Goal: Subscribe to service/newsletter

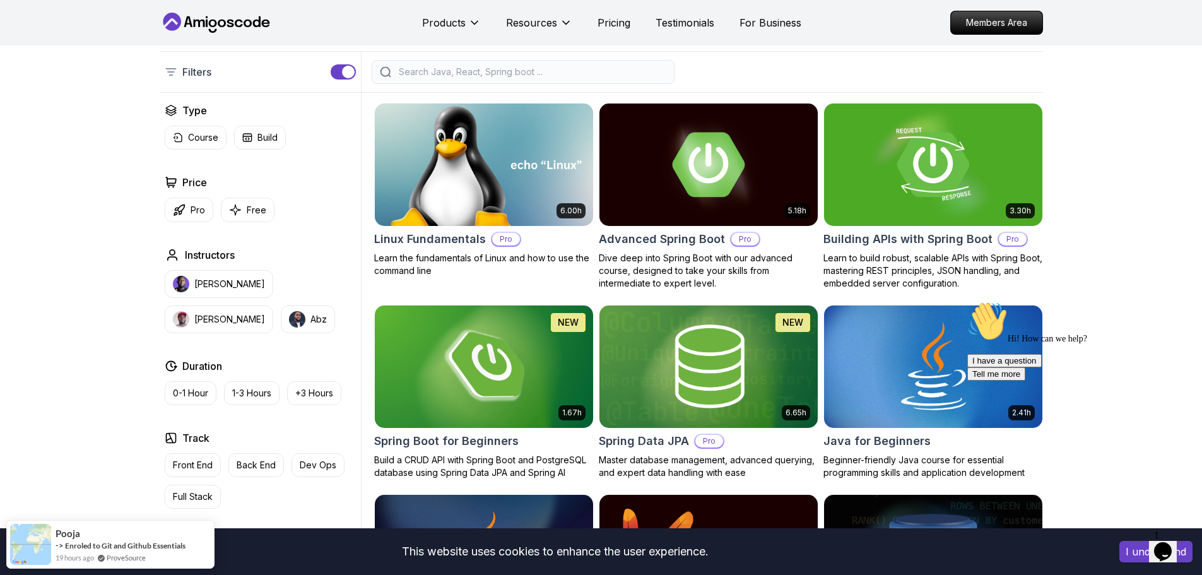
scroll to position [315, 0]
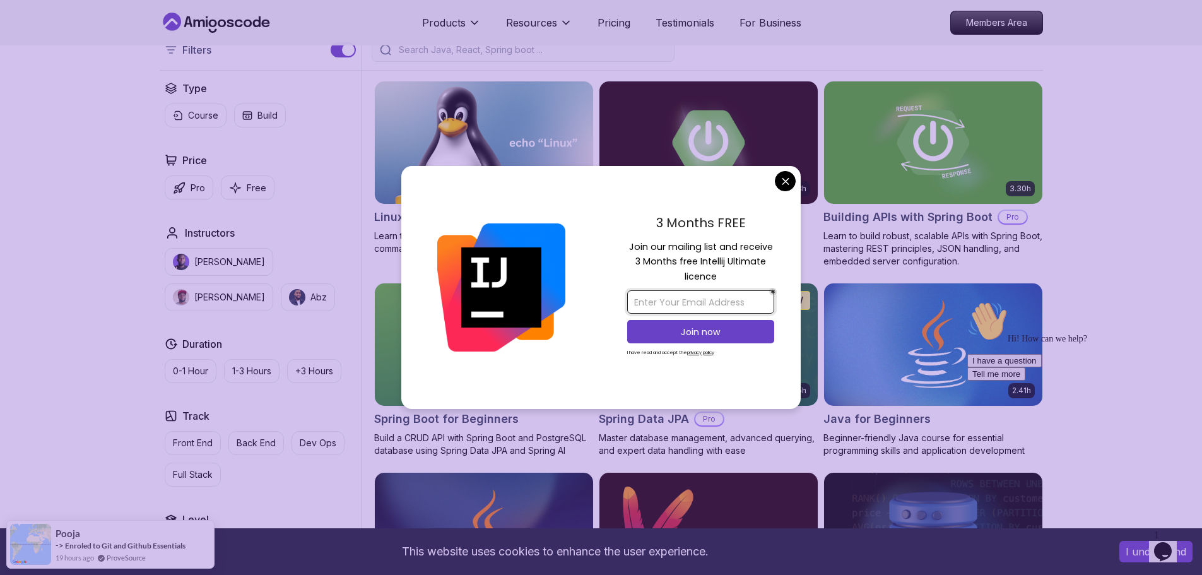
click at [672, 297] on input "email" at bounding box center [700, 301] width 147 height 23
click at [670, 301] on input "email" at bounding box center [700, 301] width 147 height 23
type input "[EMAIL_ADDRESS][DOMAIN_NAME]"
click at [734, 331] on p "Join now" at bounding box center [700, 332] width 119 height 13
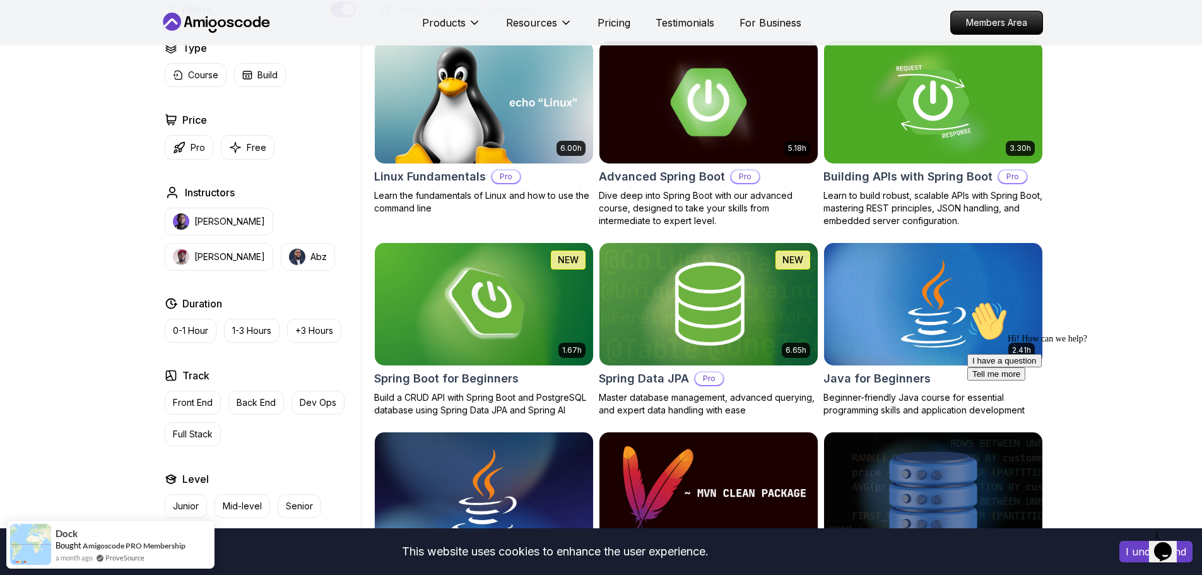
scroll to position [379, 0]
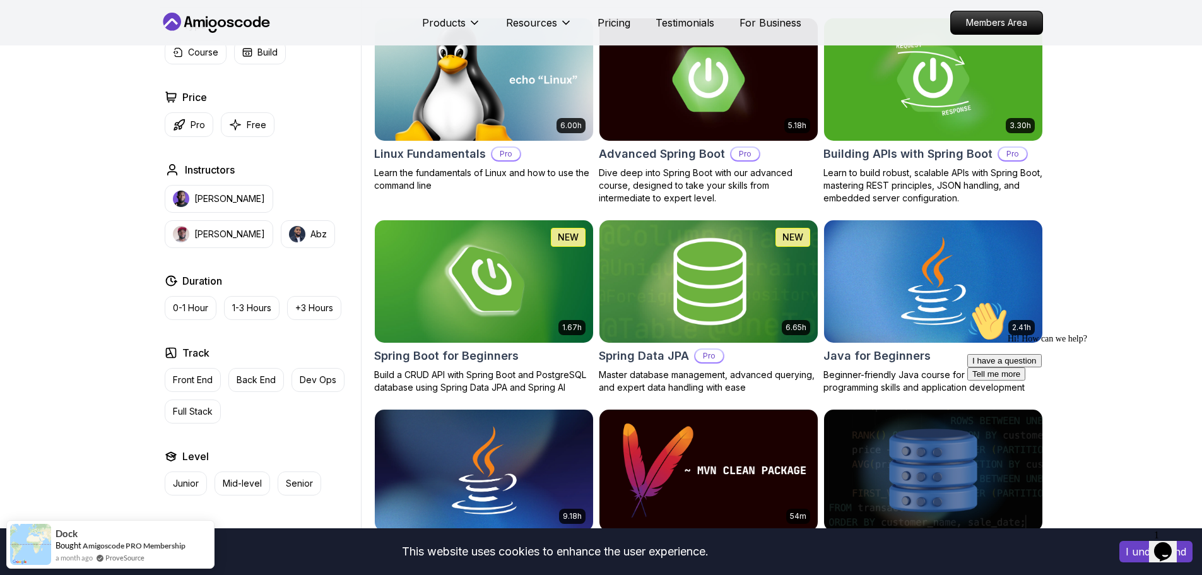
click at [766, 249] on img at bounding box center [708, 281] width 229 height 128
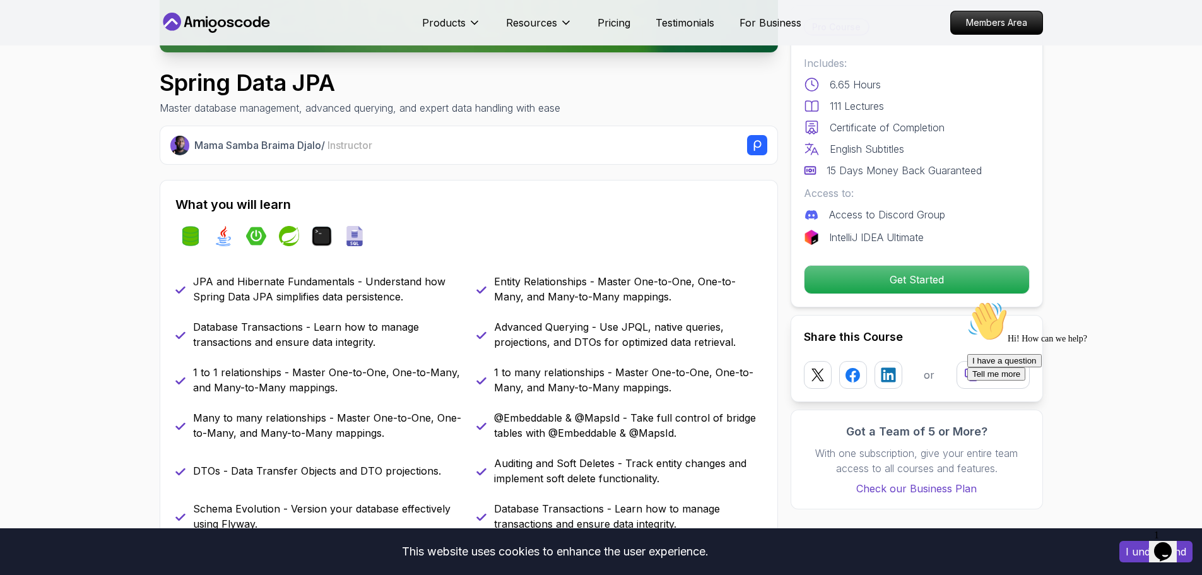
scroll to position [379, 0]
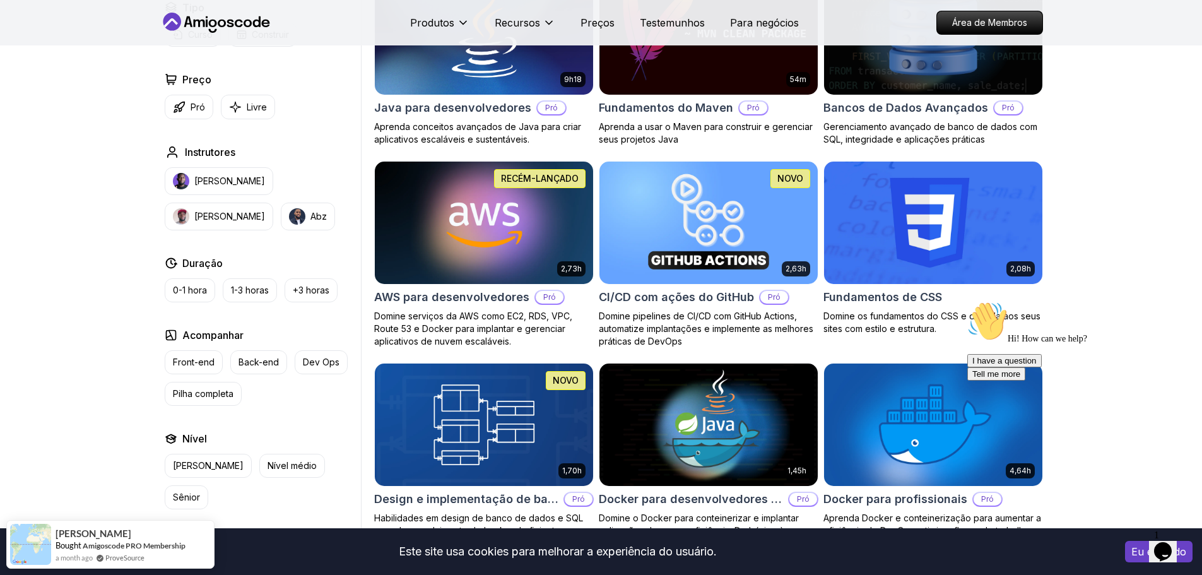
scroll to position [926, 0]
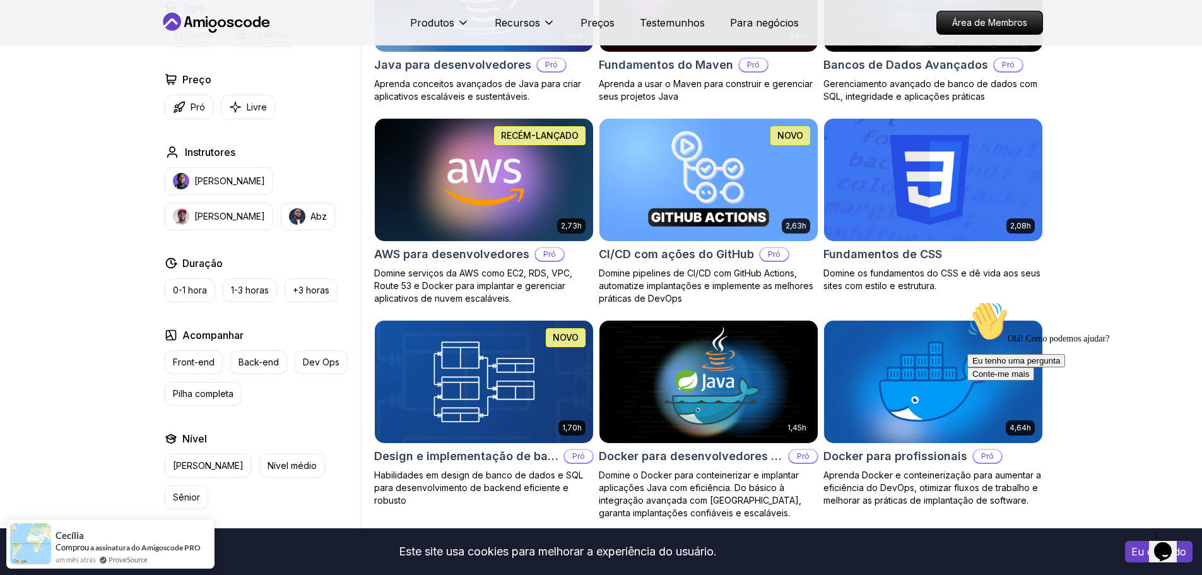
click at [453, 185] on img at bounding box center [483, 179] width 229 height 128
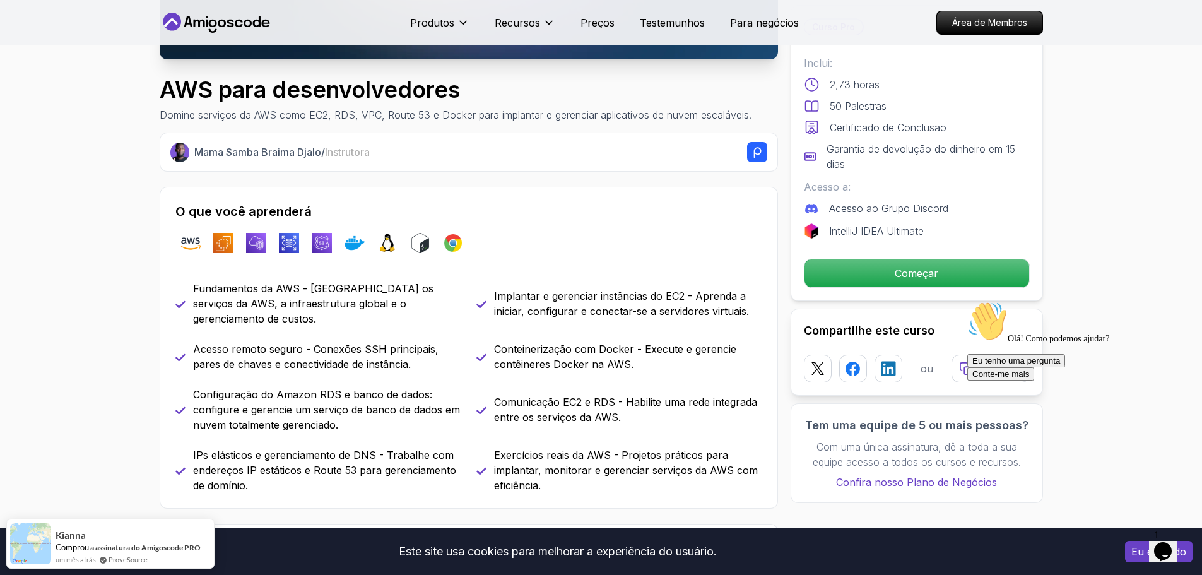
scroll to position [379, 0]
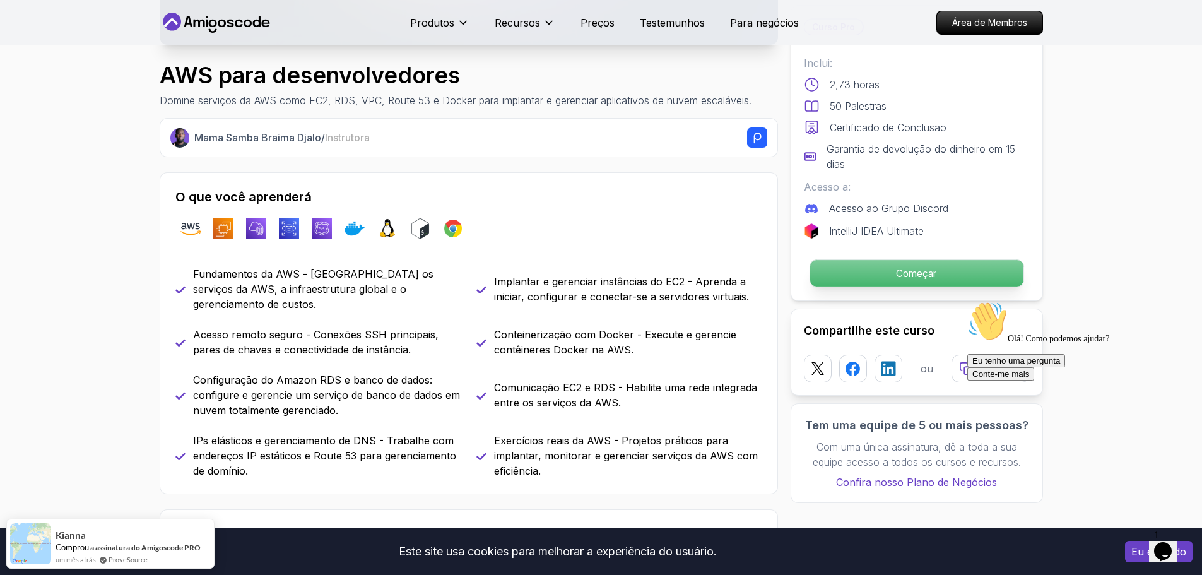
click at [951, 274] on p "Começar" at bounding box center [915, 273] width 213 height 26
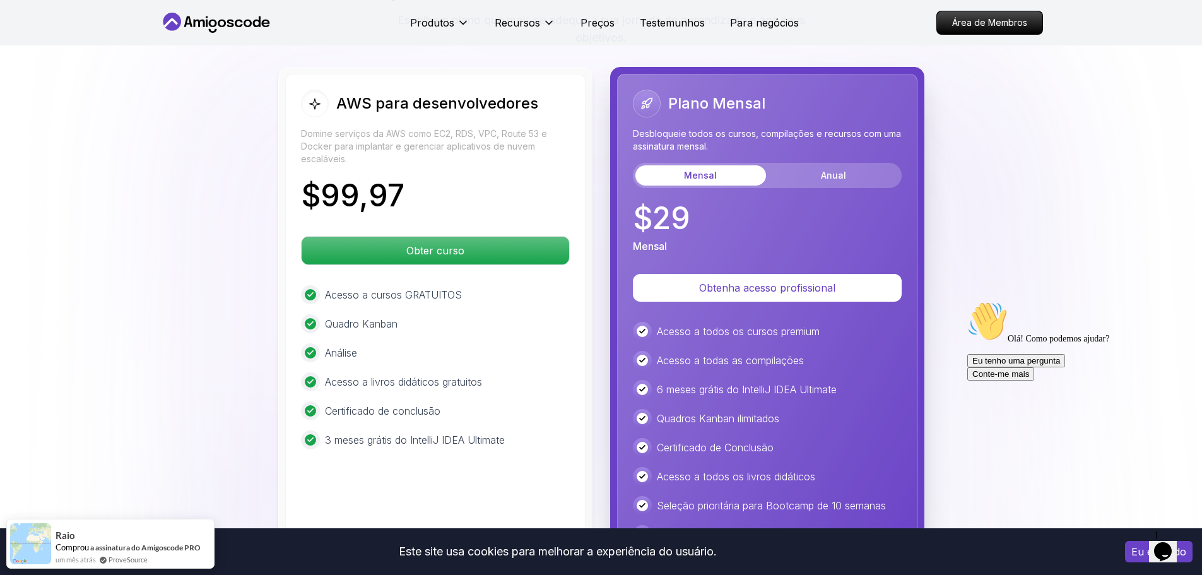
scroll to position [2800, 0]
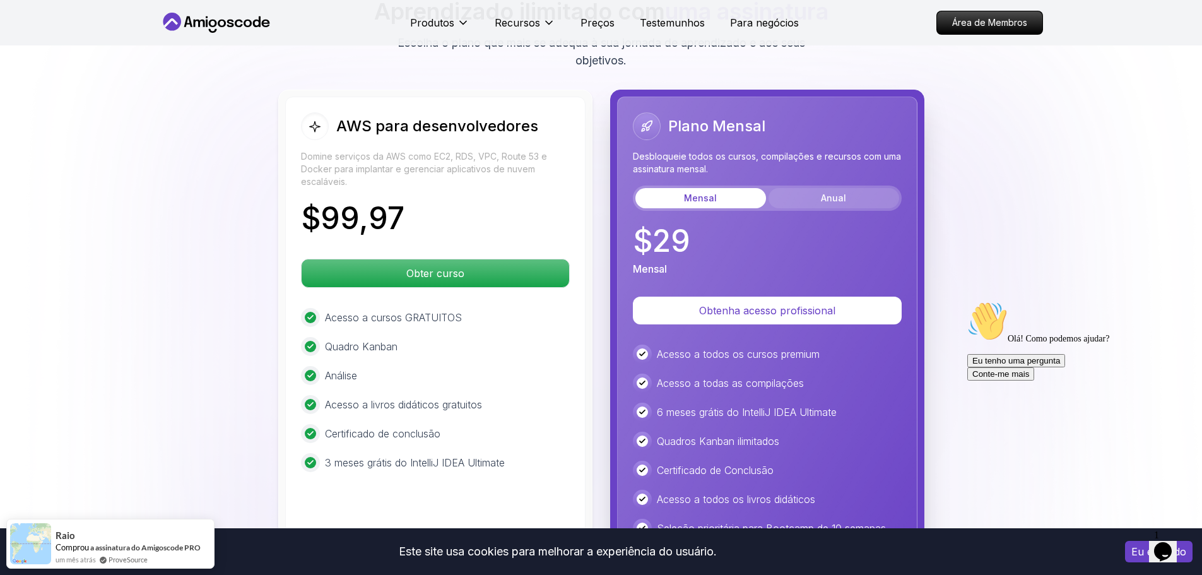
click at [826, 192] on font "Anual" at bounding box center [833, 197] width 25 height 11
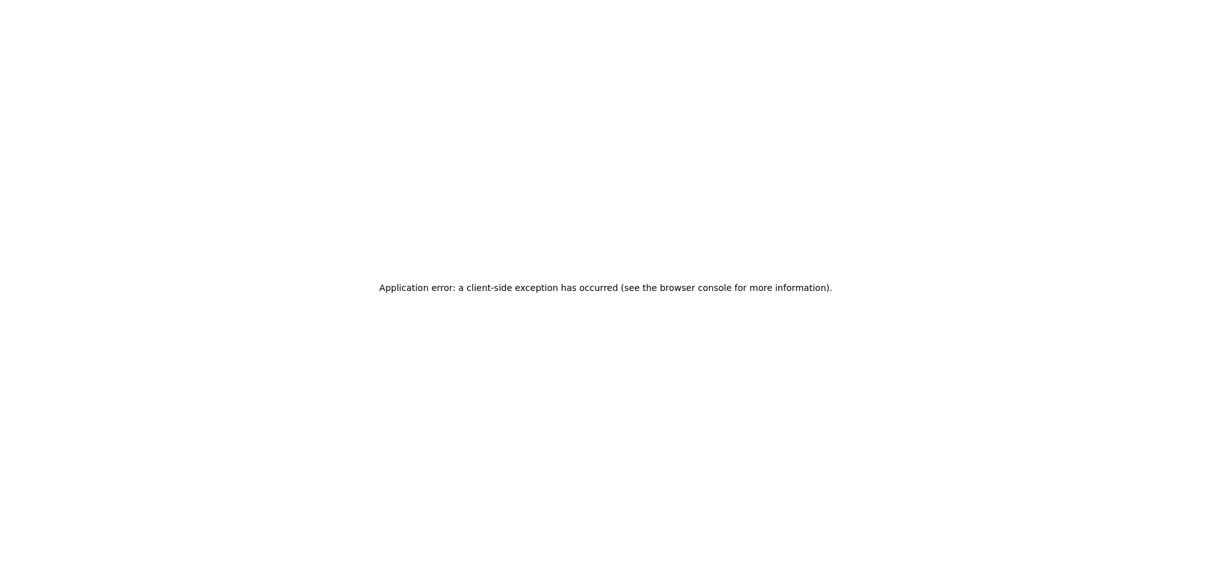
scroll to position [0, 0]
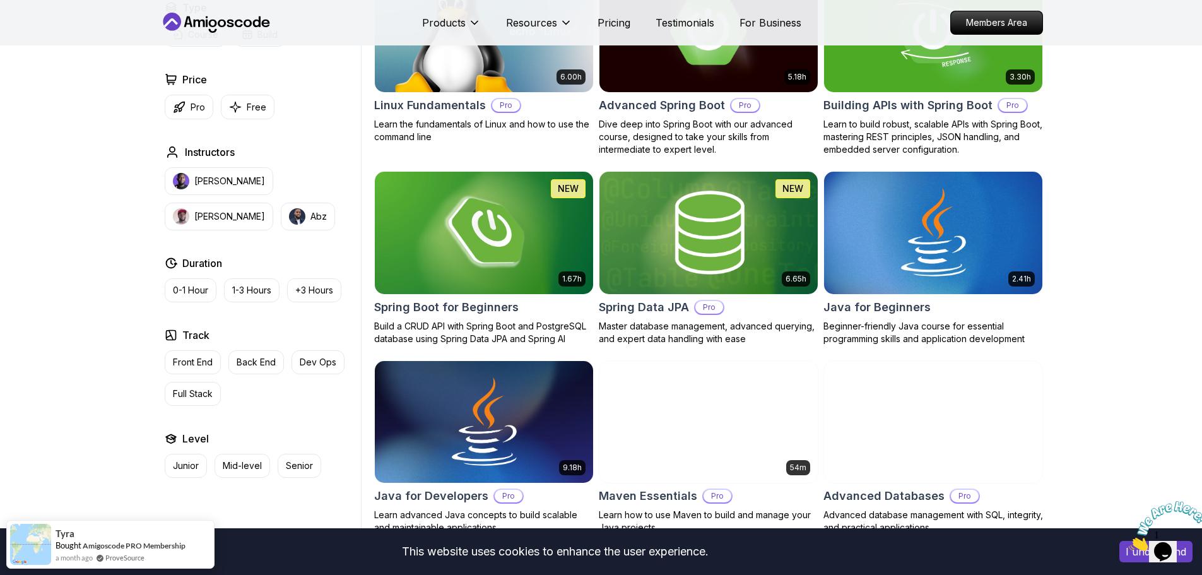
scroll to position [442, 0]
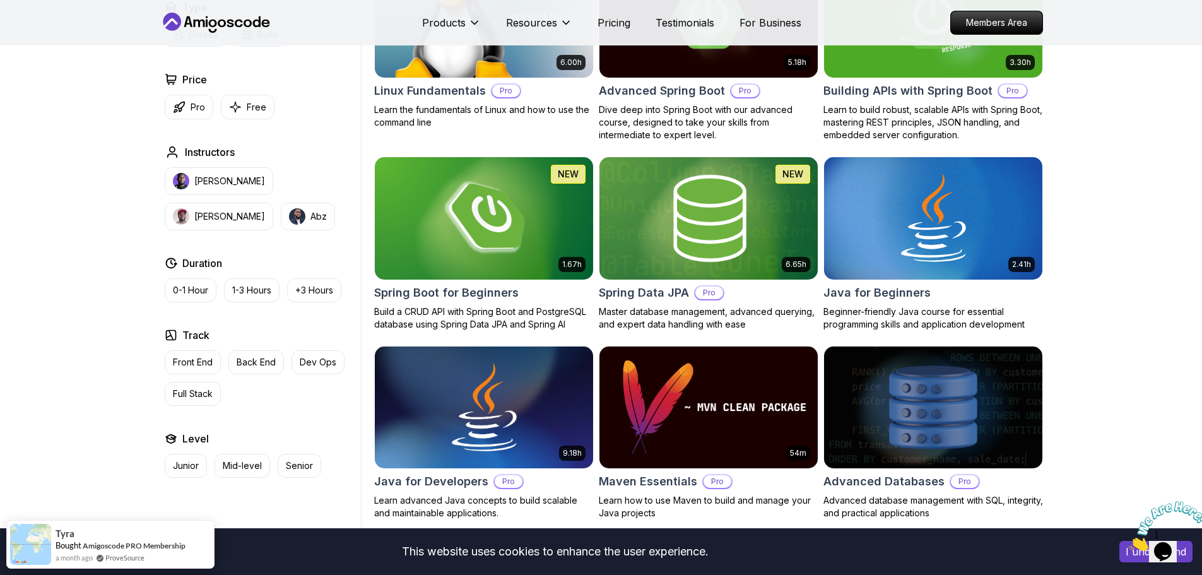
click at [704, 185] on img at bounding box center [708, 218] width 229 height 128
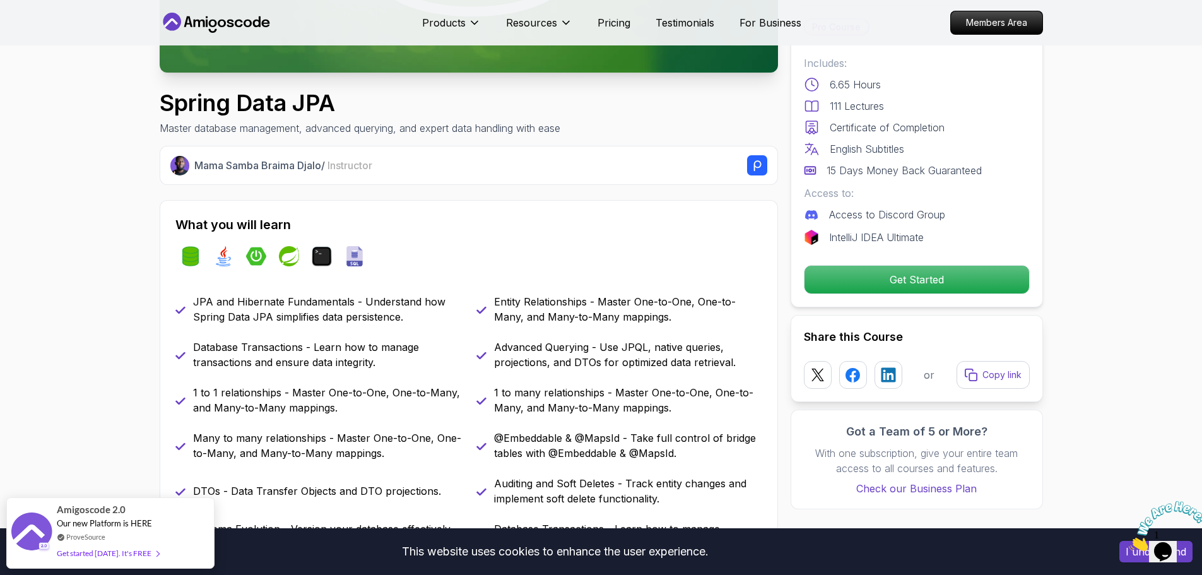
scroll to position [379, 0]
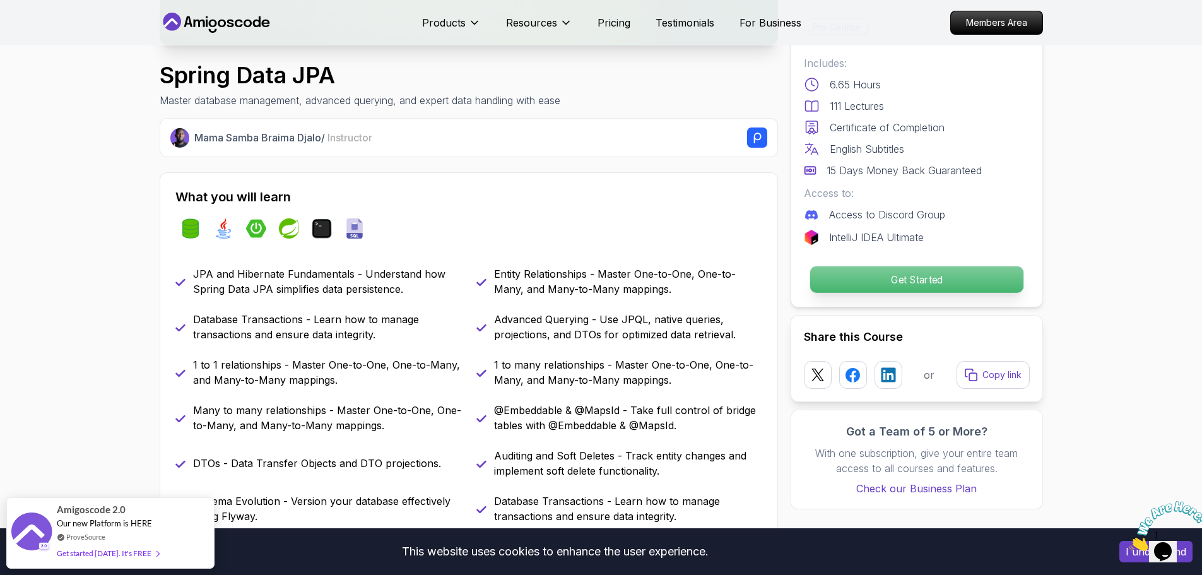
click at [857, 277] on p "Get Started" at bounding box center [915, 279] width 213 height 26
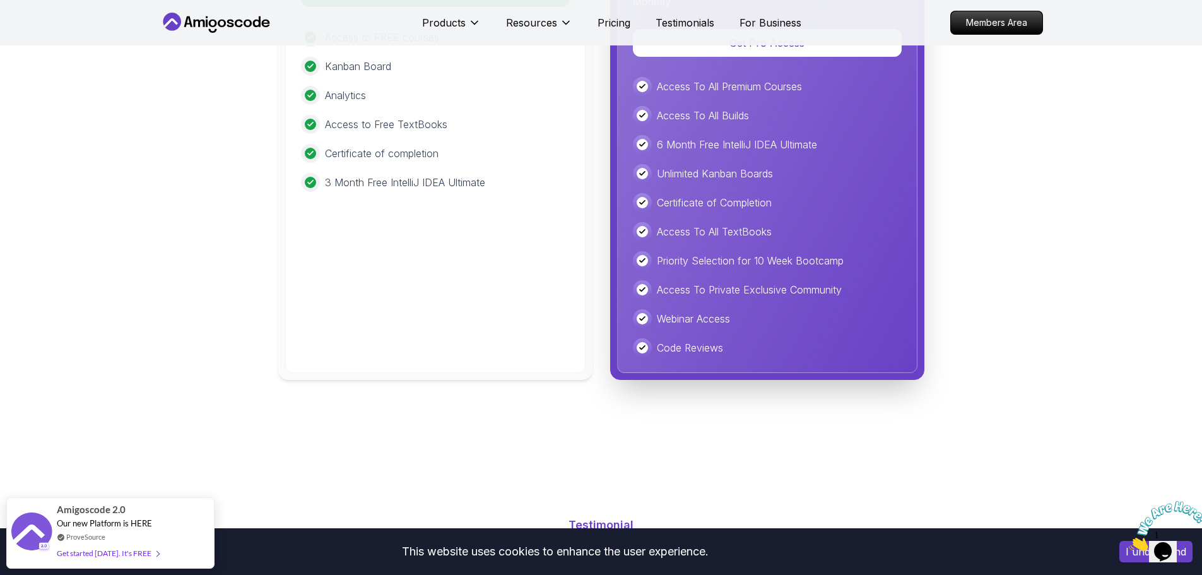
scroll to position [3448, 0]
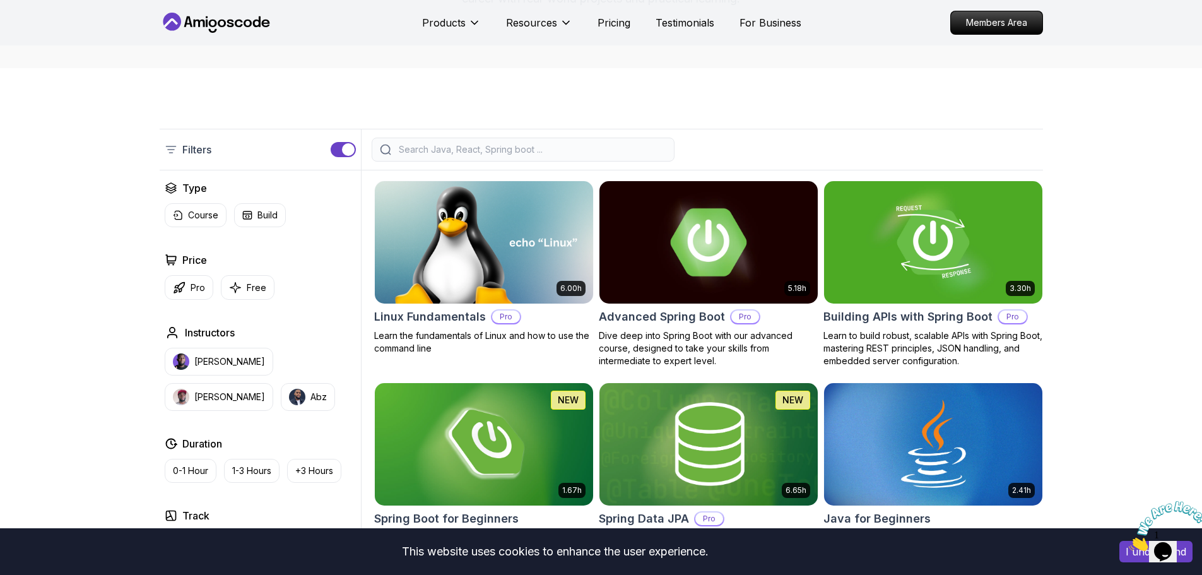
scroll to position [252, 0]
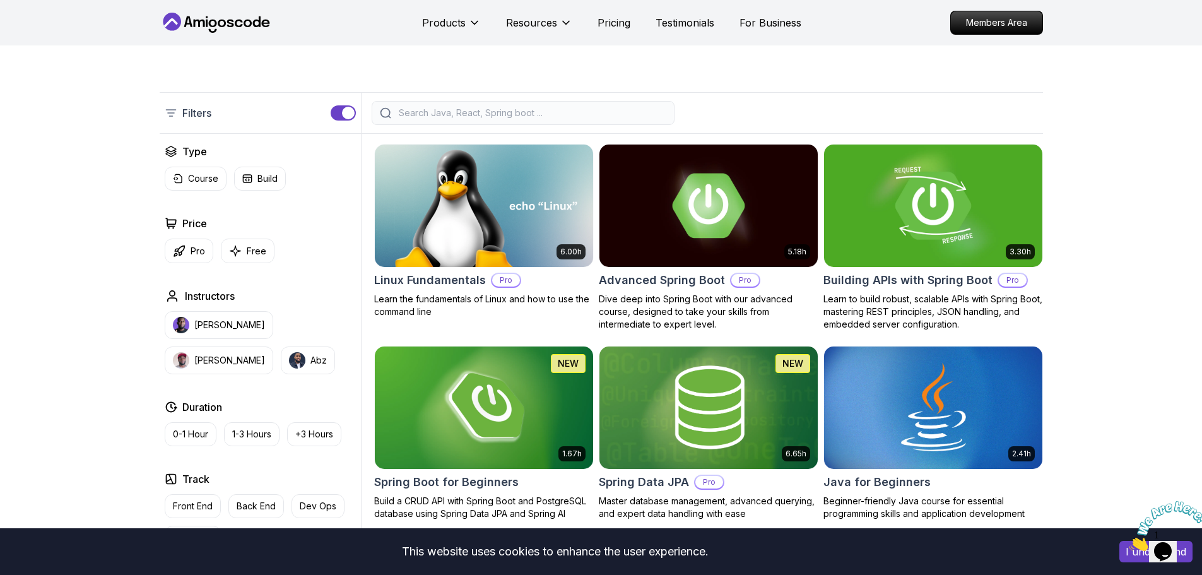
click at [902, 191] on img at bounding box center [932, 205] width 229 height 128
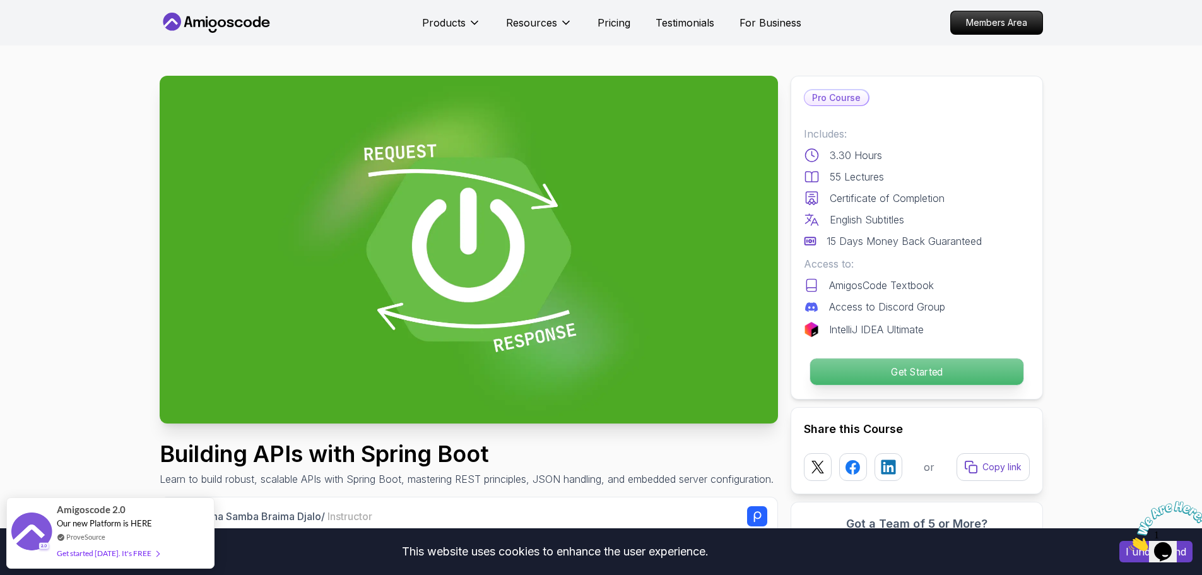
click at [888, 366] on p "Get Started" at bounding box center [915, 371] width 213 height 26
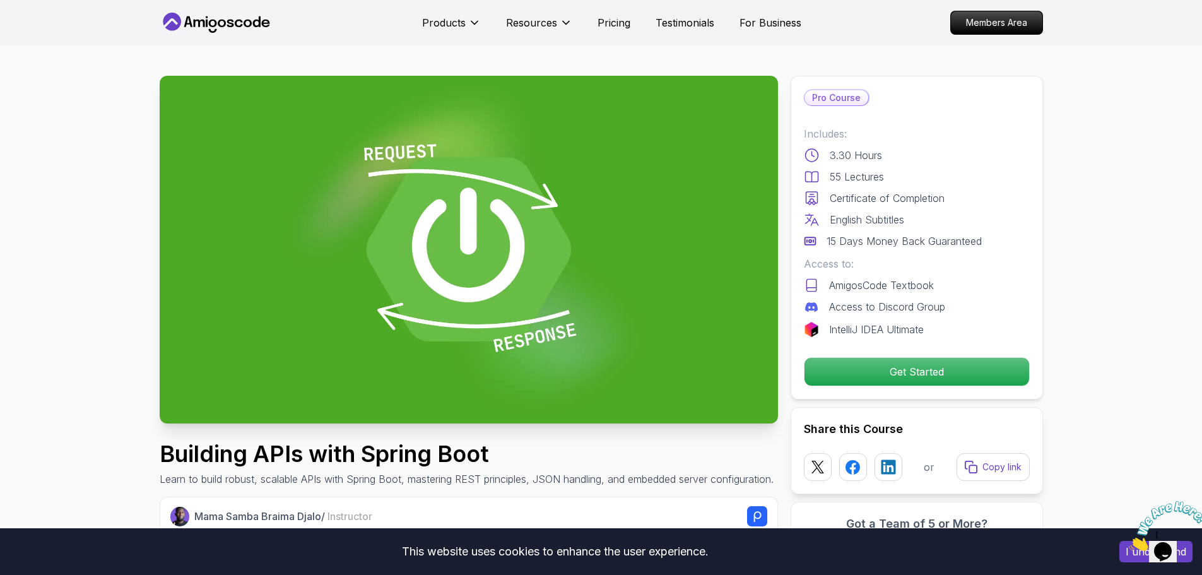
click at [459, 181] on img at bounding box center [469, 250] width 618 height 348
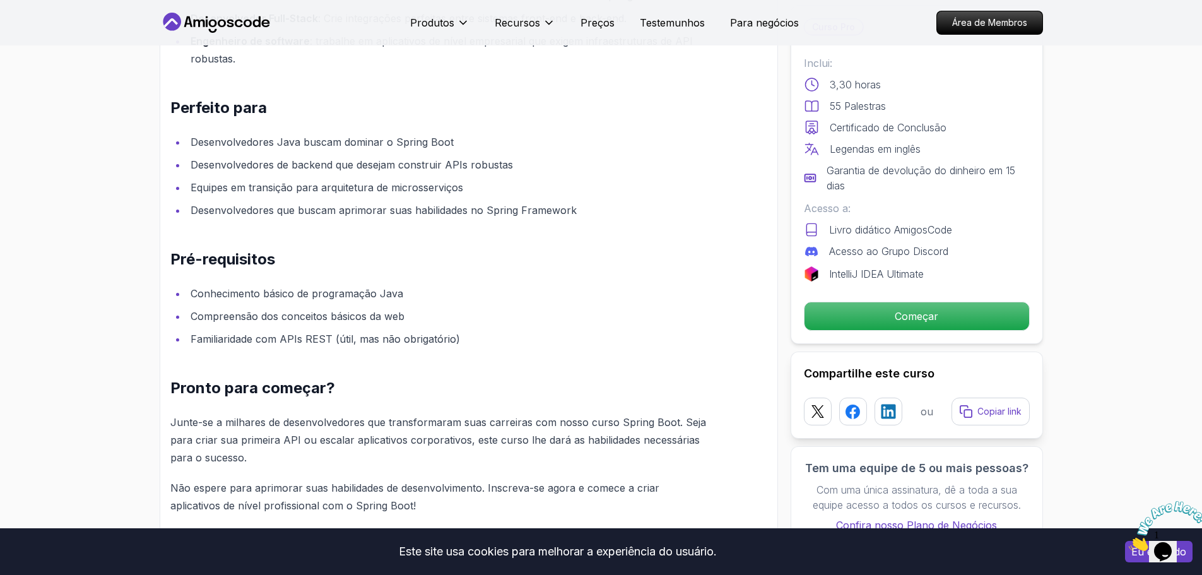
scroll to position [1514, 0]
